Goal: Transaction & Acquisition: Obtain resource

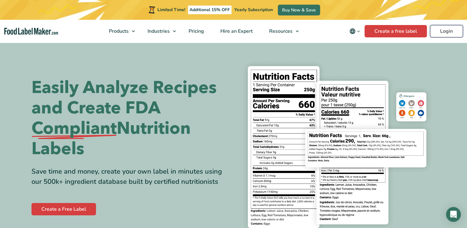
click at [448, 33] on link "Login" at bounding box center [446, 31] width 33 height 12
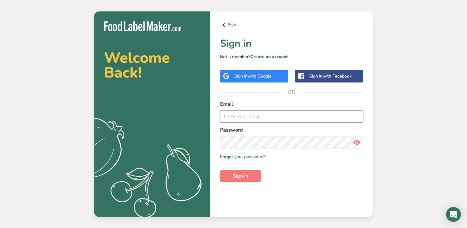
click at [247, 120] on input "email" at bounding box center [291, 116] width 143 height 12
type input "[EMAIL_ADDRESS][DOMAIN_NAME]"
click at [220, 170] on button "Sign in" at bounding box center [240, 176] width 41 height 12
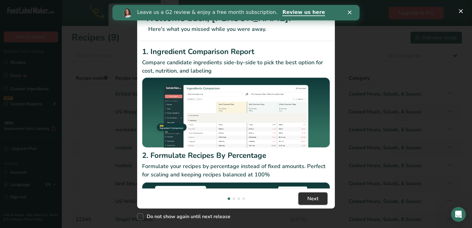
click at [309, 195] on span "Next" at bounding box center [312, 198] width 11 height 7
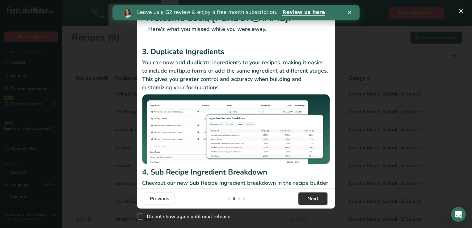
click at [309, 195] on span "Next" at bounding box center [312, 198] width 11 height 7
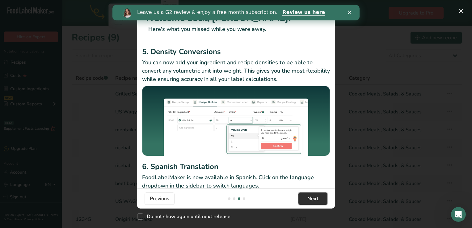
click at [309, 195] on span "Next" at bounding box center [312, 198] width 11 height 7
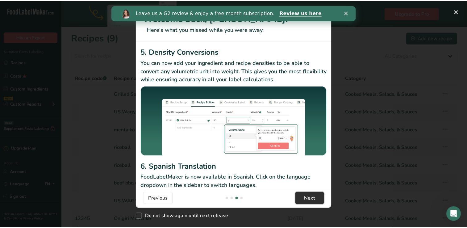
scroll to position [0, 593]
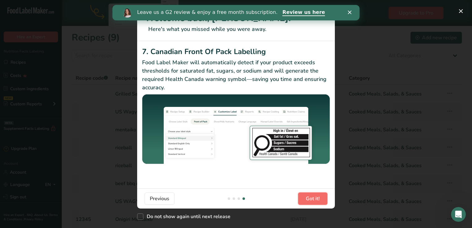
click at [309, 195] on span "Got it!" at bounding box center [313, 198] width 14 height 7
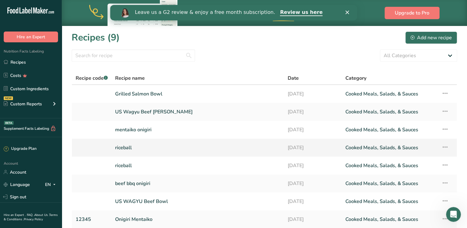
click at [160, 148] on link "riceball" at bounding box center [197, 147] width 165 height 13
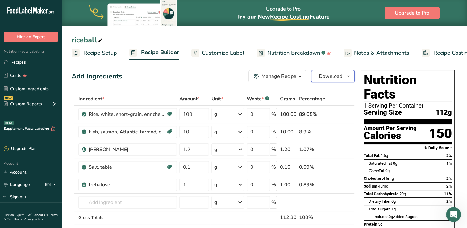
click at [334, 77] on span "Download" at bounding box center [330, 76] width 23 height 7
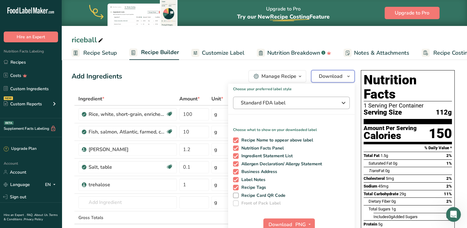
scroll to position [31, 0]
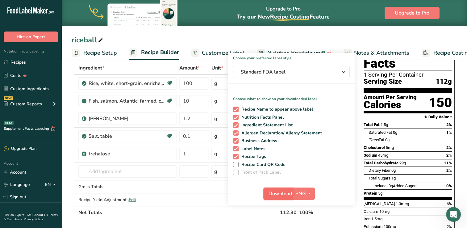
click at [283, 191] on span "Download" at bounding box center [280, 193] width 23 height 7
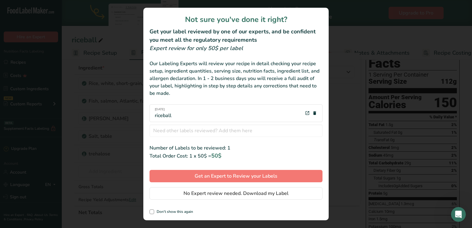
click at [341, 162] on div "review labels modal" at bounding box center [236, 114] width 472 height 228
drag, startPoint x: 351, startPoint y: 129, endPoint x: 350, endPoint y: 115, distance: 14.5
click at [352, 127] on div "review labels modal" at bounding box center [236, 114] width 472 height 228
click at [359, 18] on div "review labels modal" at bounding box center [236, 114] width 472 height 228
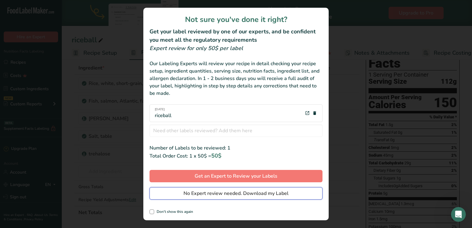
click at [282, 199] on button "No Expert review needed. Download my Label" at bounding box center [235, 193] width 173 height 12
